Goal: Information Seeking & Learning: Learn about a topic

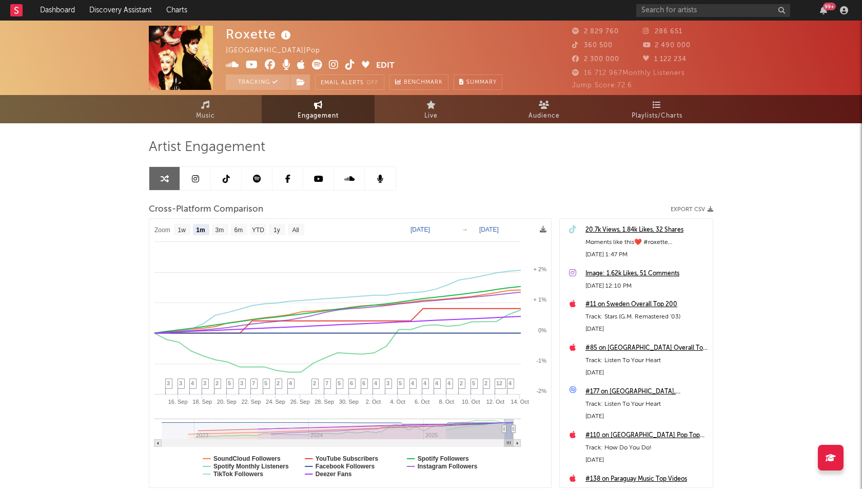
select select "1m"
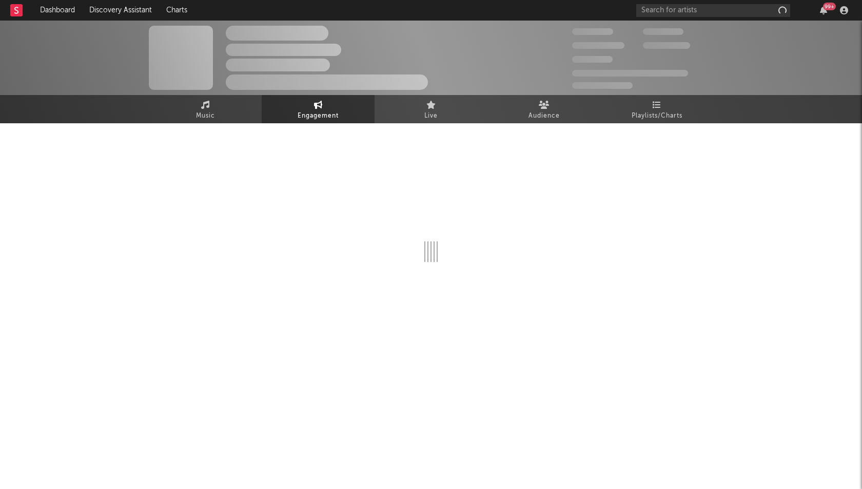
select select "1w"
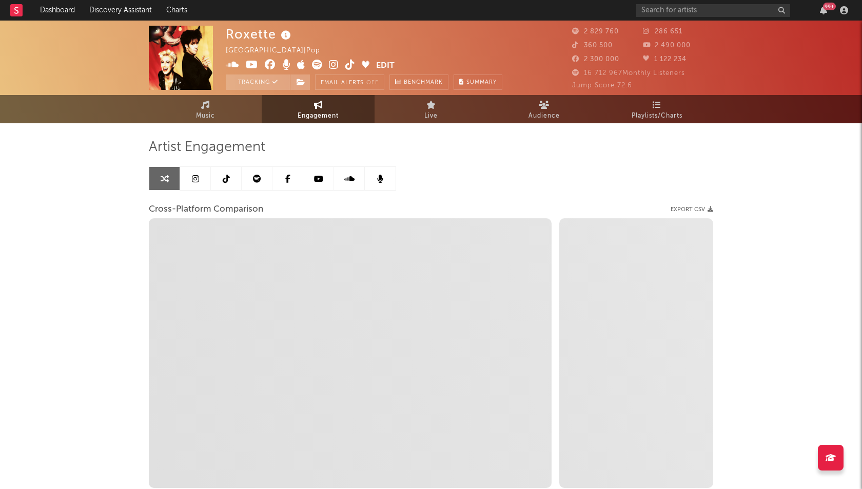
select select "1m"
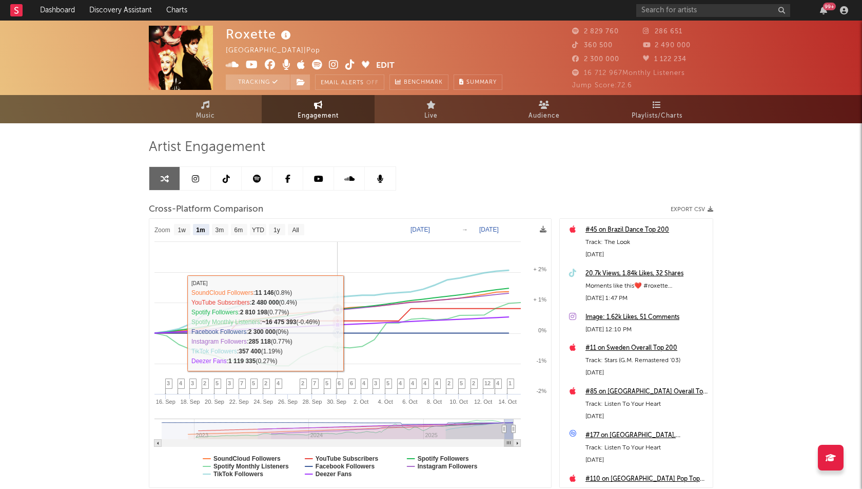
select select "1m"
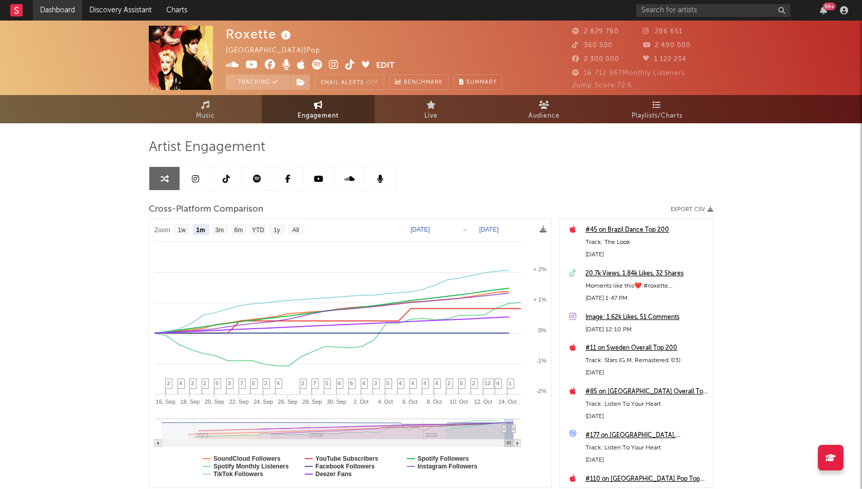
click at [56, 7] on link "Dashboard" at bounding box center [57, 10] width 49 height 21
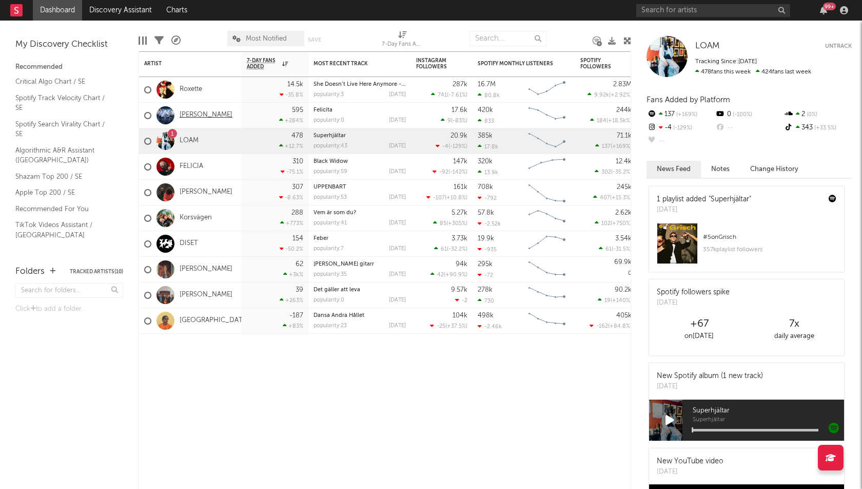
click at [192, 113] on link "[PERSON_NAME]" at bounding box center [206, 115] width 53 height 9
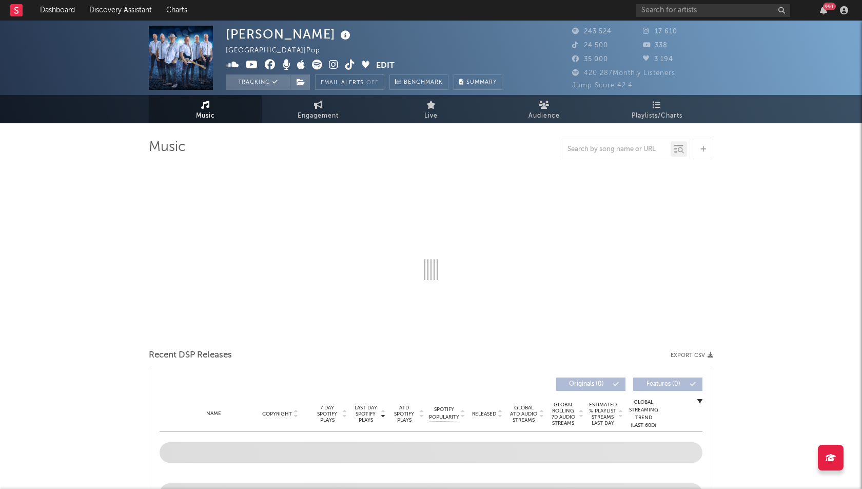
select select "6m"
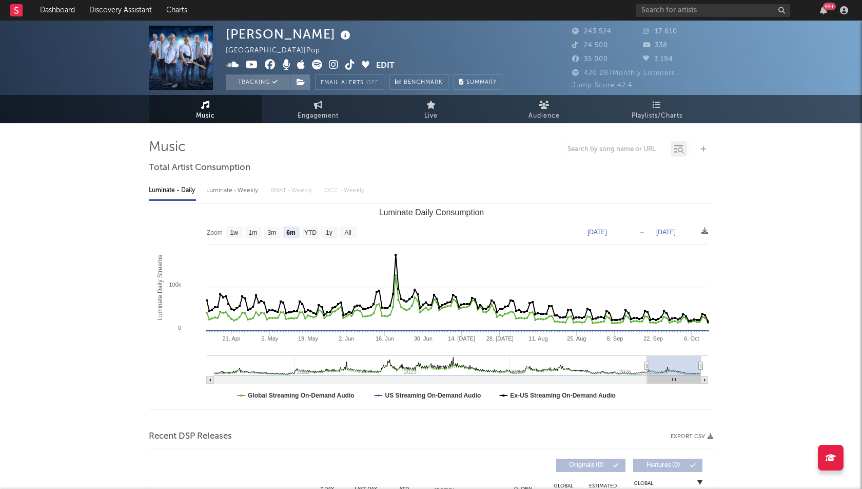
select select "6m"
